Goal: Information Seeking & Learning: Find specific fact

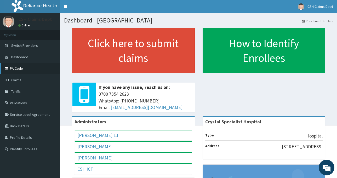
click at [24, 71] on link "PA Code" at bounding box center [30, 68] width 60 height 11
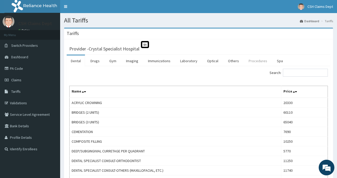
click at [252, 60] on link "Procedures" at bounding box center [257, 60] width 27 height 11
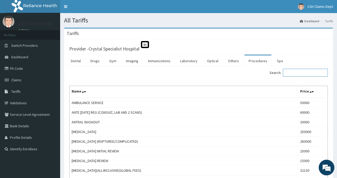
click at [298, 73] on input "Search:" at bounding box center [304, 73] width 45 height 8
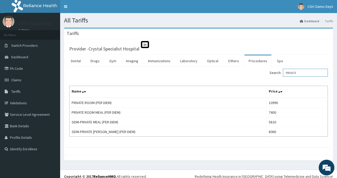
type input "PRIVATE"
click at [133, 61] on link "Imaging" at bounding box center [132, 60] width 21 height 11
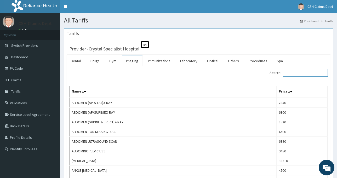
click at [299, 72] on input "Search:" at bounding box center [304, 73] width 45 height 8
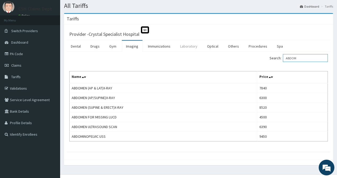
scroll to position [24, 0]
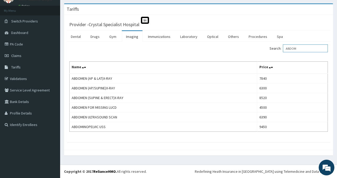
type input "ABDOM"
click at [185, 40] on link "Laboratory" at bounding box center [189, 36] width 26 height 11
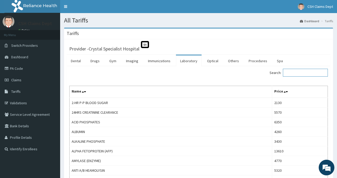
click at [296, 73] on input "Search:" at bounding box center [304, 73] width 45 height 8
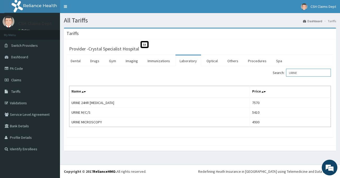
type input "URINE"
click at [93, 61] on link "Drugs" at bounding box center [94, 60] width 17 height 11
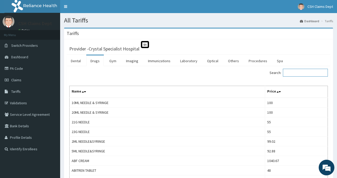
click at [295, 74] on input "Search:" at bounding box center [304, 73] width 45 height 8
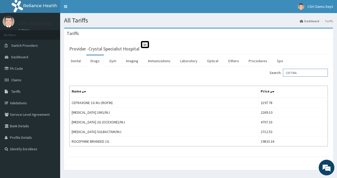
drag, startPoint x: 302, startPoint y: 72, endPoint x: 269, endPoint y: 72, distance: 32.6
click at [269, 72] on div "Search: CEFTRIA" at bounding box center [264, 73] width 125 height 9
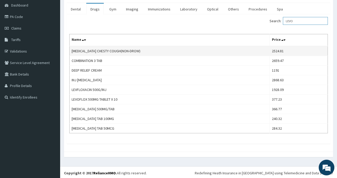
scroll to position [52, 0]
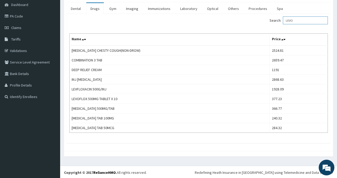
type input "LEVO"
drag, startPoint x: 297, startPoint y: 21, endPoint x: 276, endPoint y: 22, distance: 21.4
click at [276, 22] on label "Search: LEVO" at bounding box center [298, 20] width 58 height 8
click at [249, 11] on link "Procedures" at bounding box center [257, 8] width 27 height 11
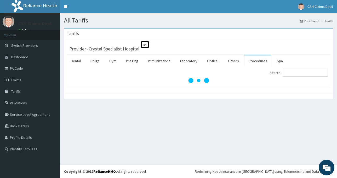
scroll to position [0, 0]
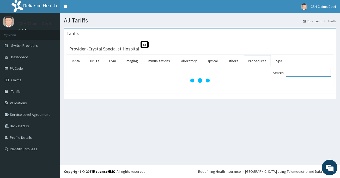
click at [293, 74] on input "Search:" at bounding box center [308, 73] width 45 height 8
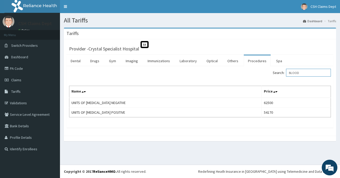
drag, startPoint x: 303, startPoint y: 75, endPoint x: 282, endPoint y: 74, distance: 20.9
click at [282, 74] on label "Search: BLOOD" at bounding box center [302, 73] width 58 height 8
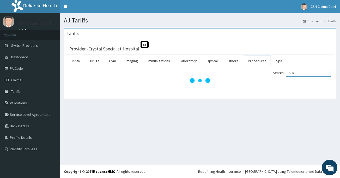
type input "SCREE"
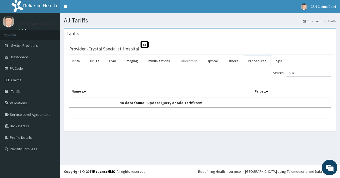
click at [187, 60] on link "Laboratory" at bounding box center [189, 60] width 26 height 11
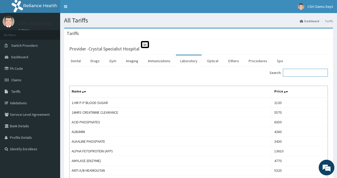
click at [298, 73] on input "Search:" at bounding box center [304, 73] width 45 height 8
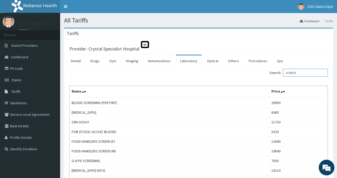
type input "SCREEN"
click at [256, 60] on link "Procedures" at bounding box center [257, 60] width 27 height 11
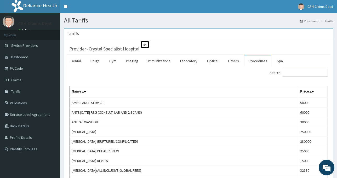
click at [297, 73] on input "Search:" at bounding box center [304, 73] width 45 height 8
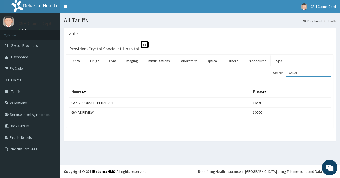
type input "GYNAE"
click at [185, 61] on link "Laboratory" at bounding box center [189, 60] width 26 height 11
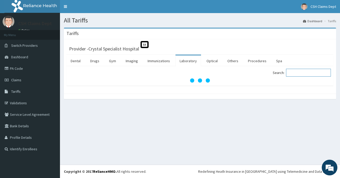
click at [300, 72] on input "Search:" at bounding box center [308, 73] width 45 height 8
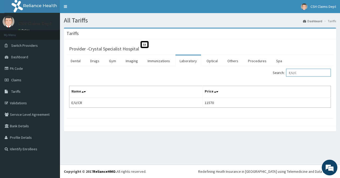
type input "E/U/C"
click at [251, 61] on link "Procedures" at bounding box center [257, 60] width 27 height 11
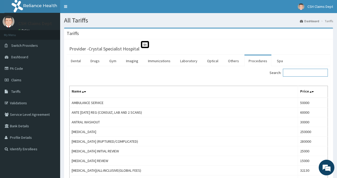
click at [299, 75] on input "Search:" at bounding box center [304, 73] width 45 height 8
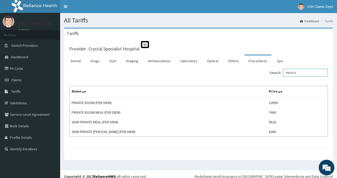
type input "PRIVATE"
click at [96, 59] on link "Drugs" at bounding box center [94, 60] width 17 height 11
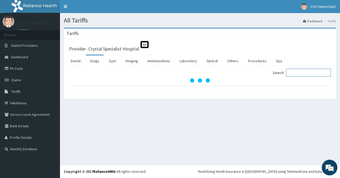
click at [300, 74] on input "Search:" at bounding box center [308, 73] width 45 height 8
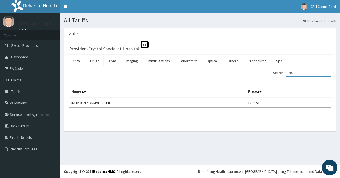
type input "N"
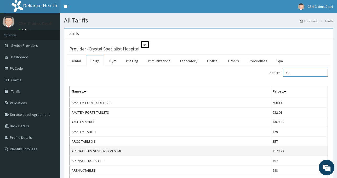
type input "A"
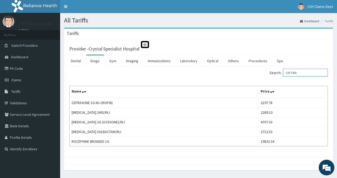
drag, startPoint x: 310, startPoint y: 71, endPoint x: 260, endPoint y: 71, distance: 49.9
click at [260, 71] on div "Search: CEFTRIA" at bounding box center [264, 73] width 125 height 9
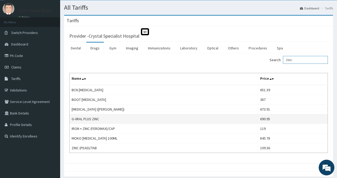
scroll to position [26, 0]
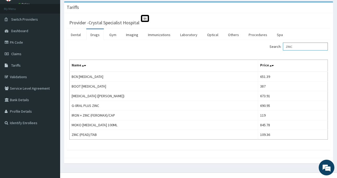
drag, startPoint x: 303, startPoint y: 46, endPoint x: 274, endPoint y: 44, distance: 28.8
click at [274, 44] on label "Search: ZINC" at bounding box center [298, 47] width 58 height 8
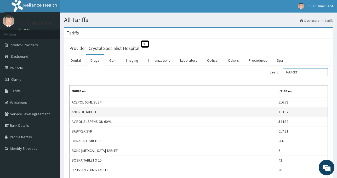
scroll to position [0, 0]
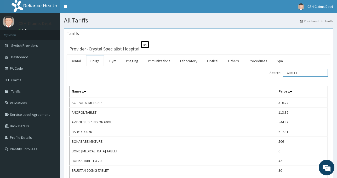
drag, startPoint x: 309, startPoint y: 73, endPoint x: 270, endPoint y: 73, distance: 38.9
click at [270, 73] on div "Search: PARACET" at bounding box center [264, 73] width 125 height 9
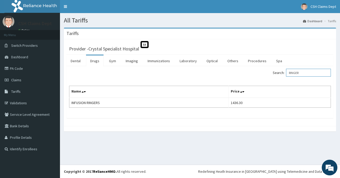
drag, startPoint x: 310, startPoint y: 70, endPoint x: 268, endPoint y: 73, distance: 41.6
click at [268, 73] on div "Search: RINGER" at bounding box center [267, 73] width 127 height 9
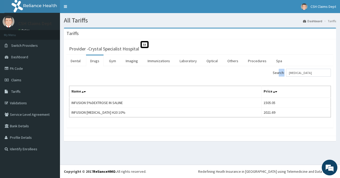
drag, startPoint x: 313, startPoint y: 77, endPoint x: 281, endPoint y: 76, distance: 31.6
click at [282, 76] on div "Search: DEXTROSE" at bounding box center [267, 73] width 127 height 9
click at [312, 72] on input "DEXTROSE" at bounding box center [308, 73] width 45 height 8
drag, startPoint x: 312, startPoint y: 72, endPoint x: 270, endPoint y: 73, distance: 42.0
click at [270, 73] on div "Search: DEXTROSE" at bounding box center [267, 73] width 127 height 9
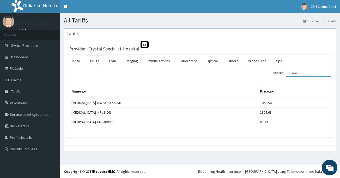
drag, startPoint x: 316, startPoint y: 75, endPoint x: 285, endPoint y: 74, distance: 30.3
click at [285, 74] on label "Search: FLAGY" at bounding box center [302, 73] width 58 height 8
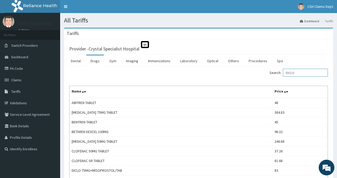
drag, startPoint x: 305, startPoint y: 70, endPoint x: 278, endPoint y: 71, distance: 26.9
click at [278, 71] on label "Search: DICLO" at bounding box center [298, 73] width 58 height 8
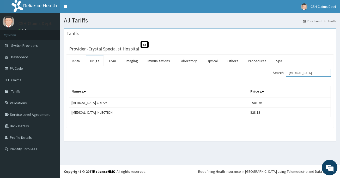
drag, startPoint x: 313, startPoint y: 74, endPoint x: 267, endPoint y: 73, distance: 46.7
click at [267, 73] on div "Search: HYDROCORT" at bounding box center [267, 73] width 127 height 9
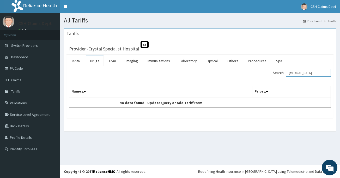
drag, startPoint x: 307, startPoint y: 74, endPoint x: 272, endPoint y: 74, distance: 35.0
click at [272, 74] on div "Search: LASIX" at bounding box center [267, 73] width 127 height 9
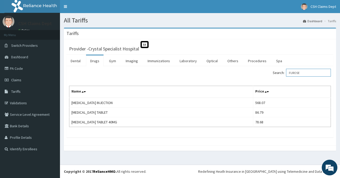
drag, startPoint x: 315, startPoint y: 72, endPoint x: 270, endPoint y: 73, distance: 44.7
click at [270, 73] on div "Search: FUROSE" at bounding box center [267, 73] width 127 height 9
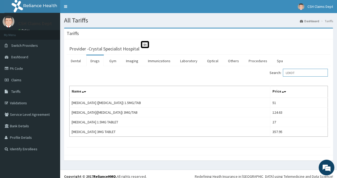
drag, startPoint x: 300, startPoint y: 70, endPoint x: 280, endPoint y: 72, distance: 19.9
click at [280, 72] on label "Search: LEXOT" at bounding box center [298, 73] width 58 height 8
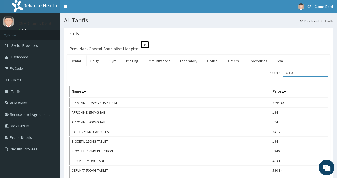
drag, startPoint x: 311, startPoint y: 74, endPoint x: 278, endPoint y: 74, distance: 32.9
click at [278, 74] on label "Search: CEFURO" at bounding box center [298, 73] width 58 height 8
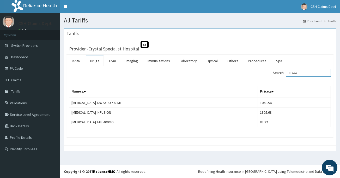
drag, startPoint x: 304, startPoint y: 73, endPoint x: 282, endPoint y: 73, distance: 21.9
click at [282, 73] on label "Search: FLAGY" at bounding box center [302, 73] width 58 height 8
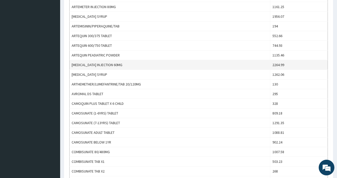
scroll to position [52, 0]
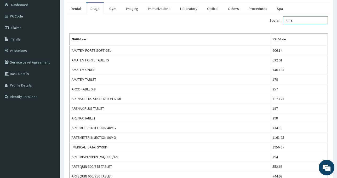
drag, startPoint x: 301, startPoint y: 18, endPoint x: 285, endPoint y: 21, distance: 16.2
click at [285, 21] on label "Search: ARTE" at bounding box center [298, 20] width 58 height 8
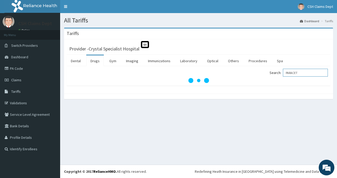
scroll to position [0, 0]
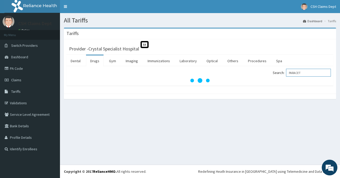
type input "PARACET"
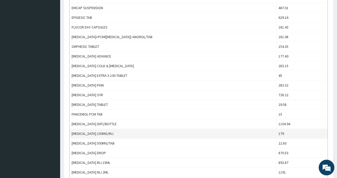
scroll to position [313, 0]
